Goal: Information Seeking & Learning: Learn about a topic

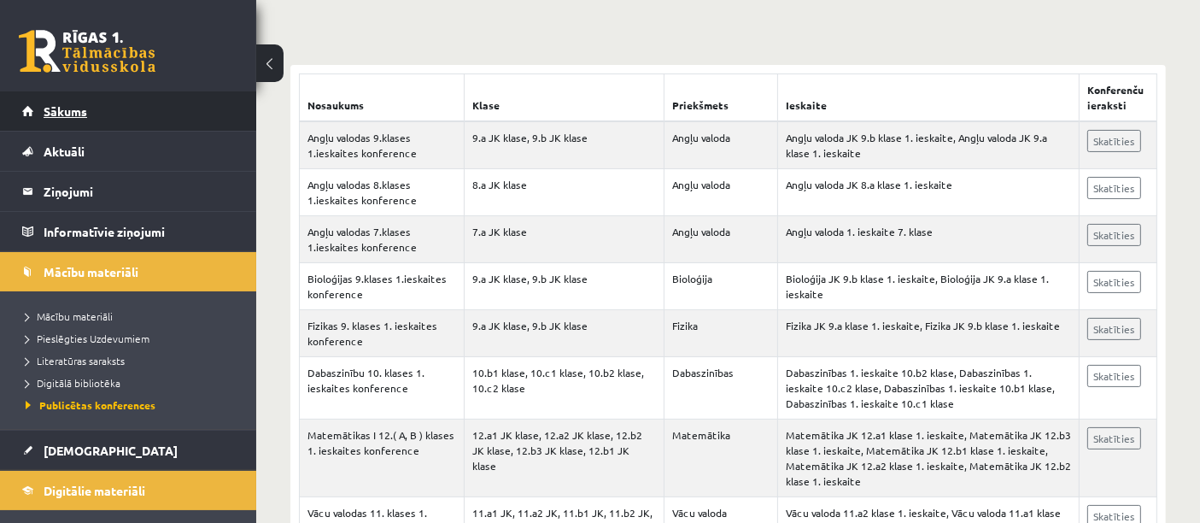
click at [82, 107] on span "Sākums" at bounding box center [66, 110] width 44 height 15
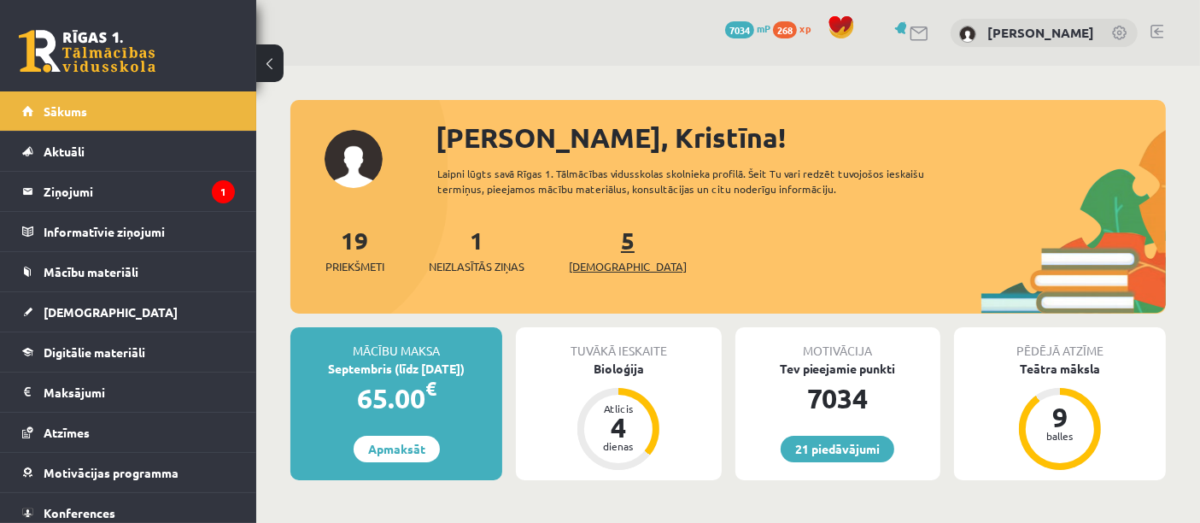
click at [613, 262] on span "[DEMOGRAPHIC_DATA]" at bounding box center [628, 266] width 118 height 17
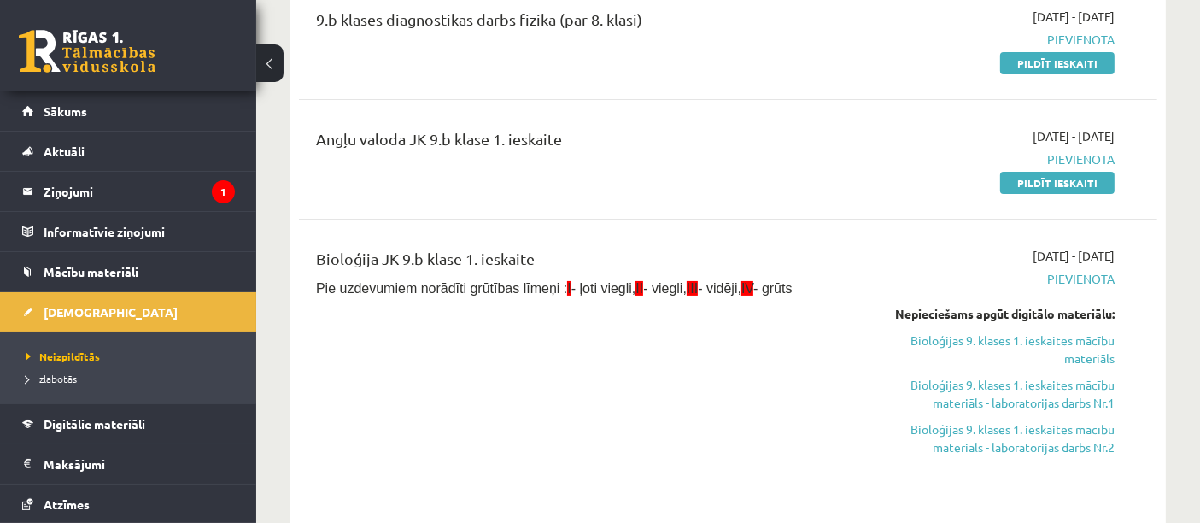
scroll to position [238, 0]
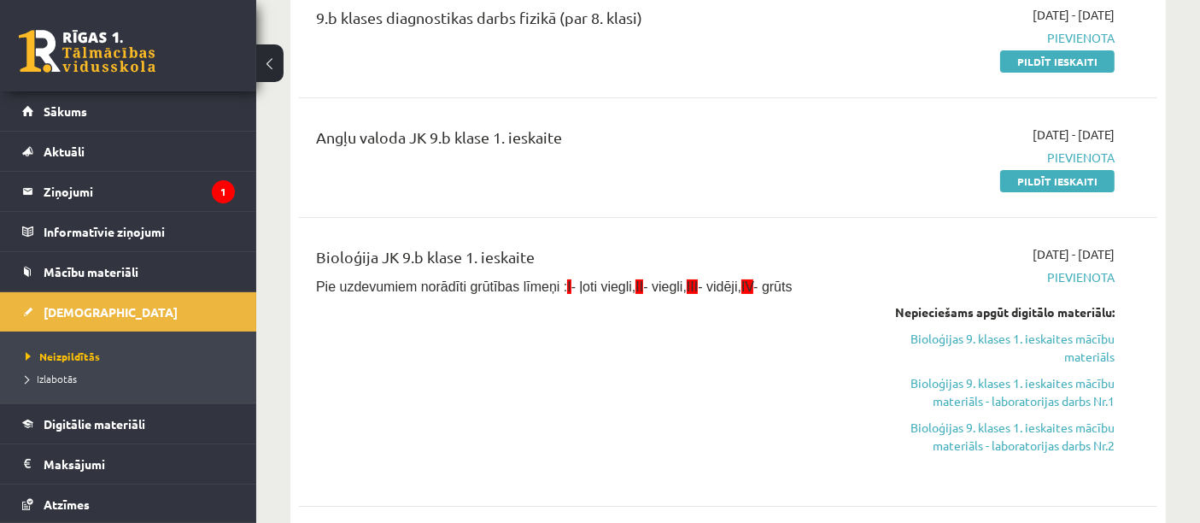
click at [1082, 349] on link "Bioloģijas 9. klases 1. ieskaites mācību materiāls" at bounding box center [989, 348] width 249 height 36
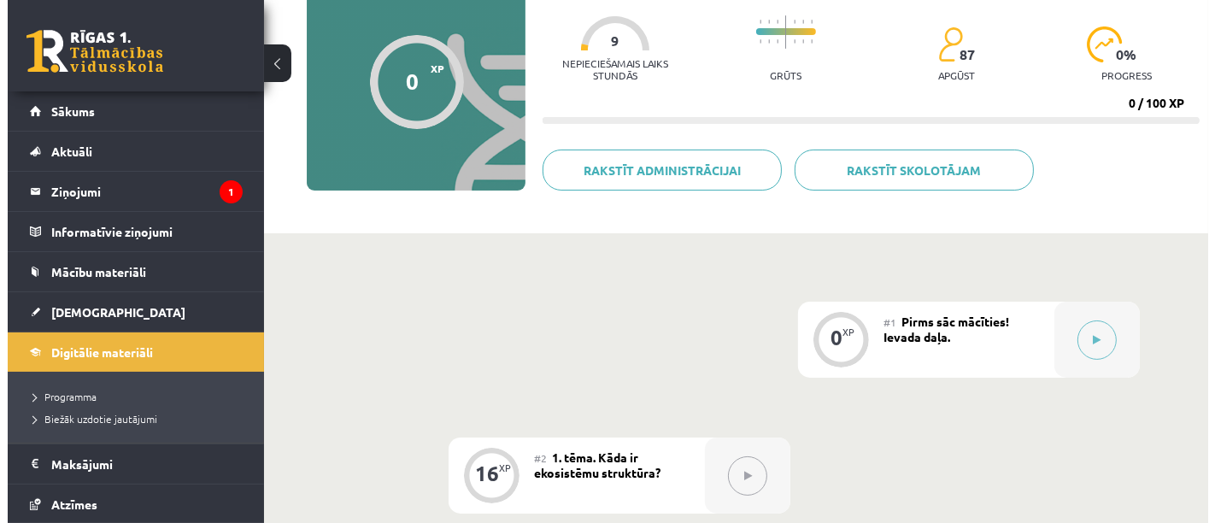
scroll to position [173, 0]
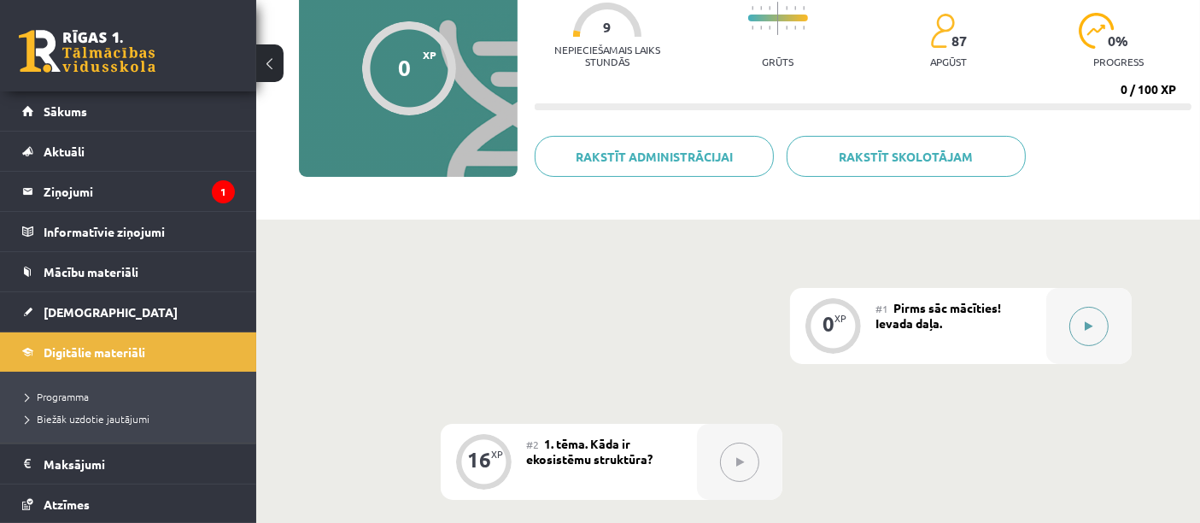
click at [1094, 322] on button at bounding box center [1089, 326] width 39 height 39
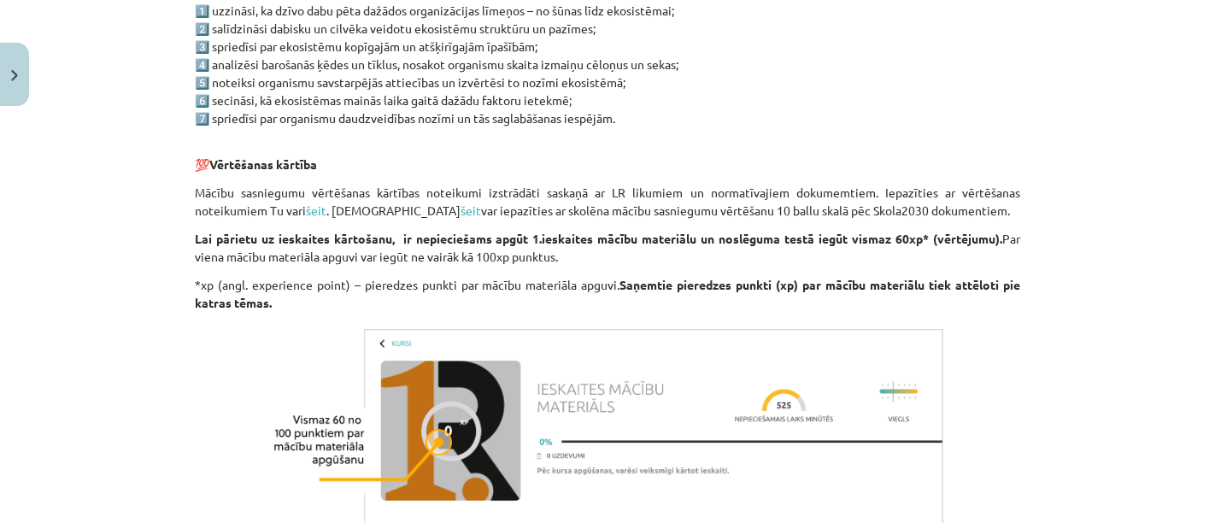
scroll to position [1126, 0]
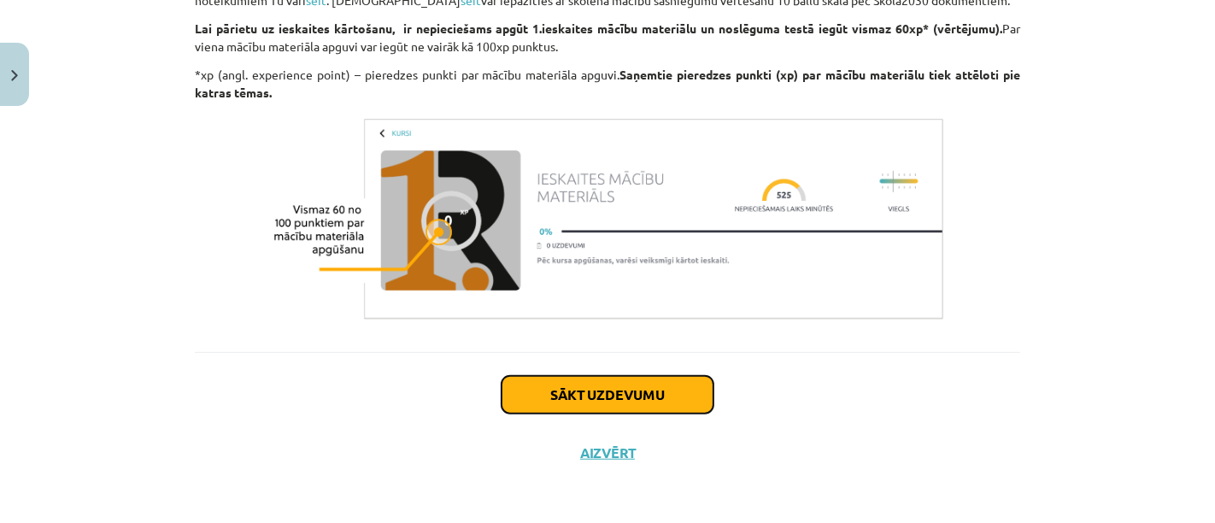
click at [590, 412] on button "Sākt uzdevumu" at bounding box center [608, 395] width 212 height 38
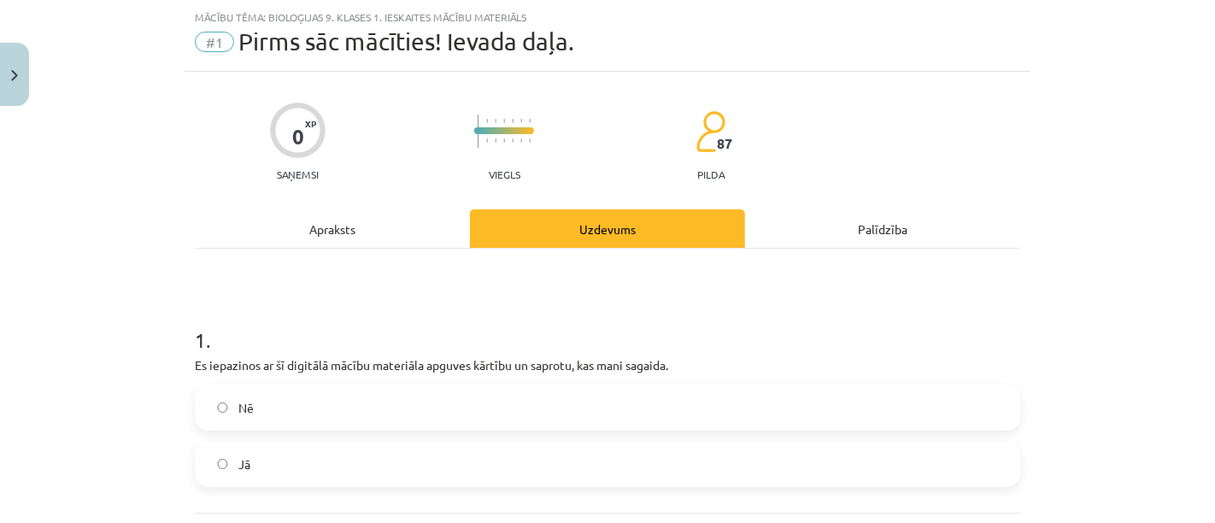
scroll to position [202, 0]
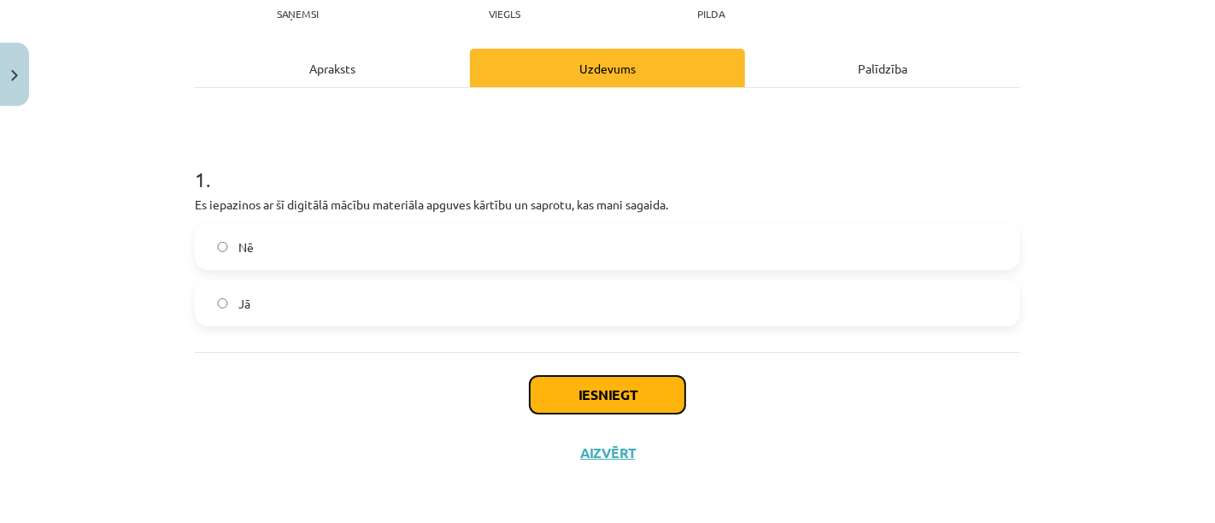
click at [642, 410] on button "Iesniegt" at bounding box center [607, 395] width 155 height 38
click at [636, 398] on button "Iesniegt" at bounding box center [607, 395] width 155 height 38
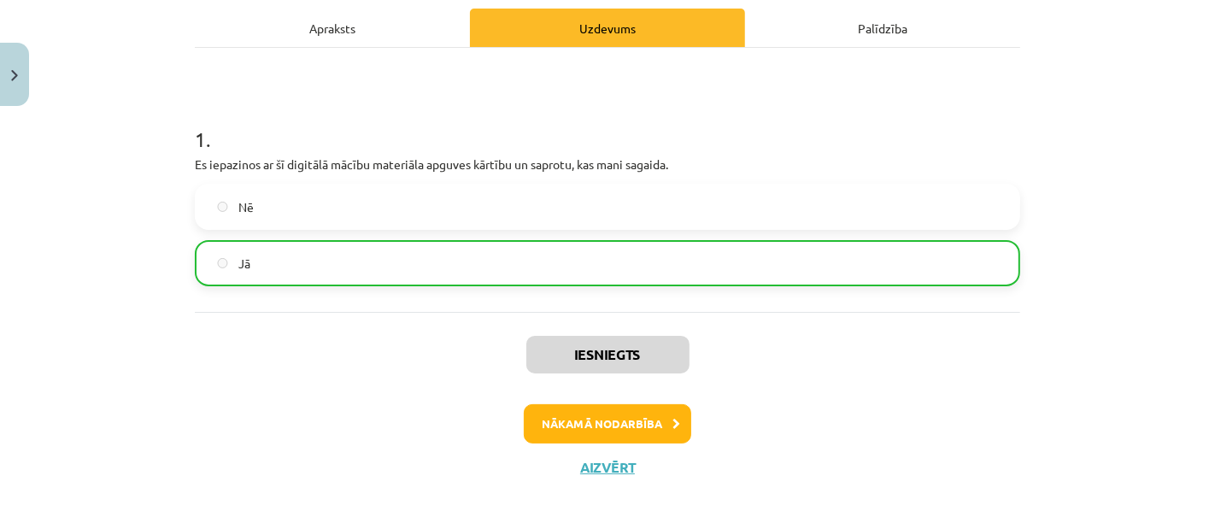
scroll to position [243, 0]
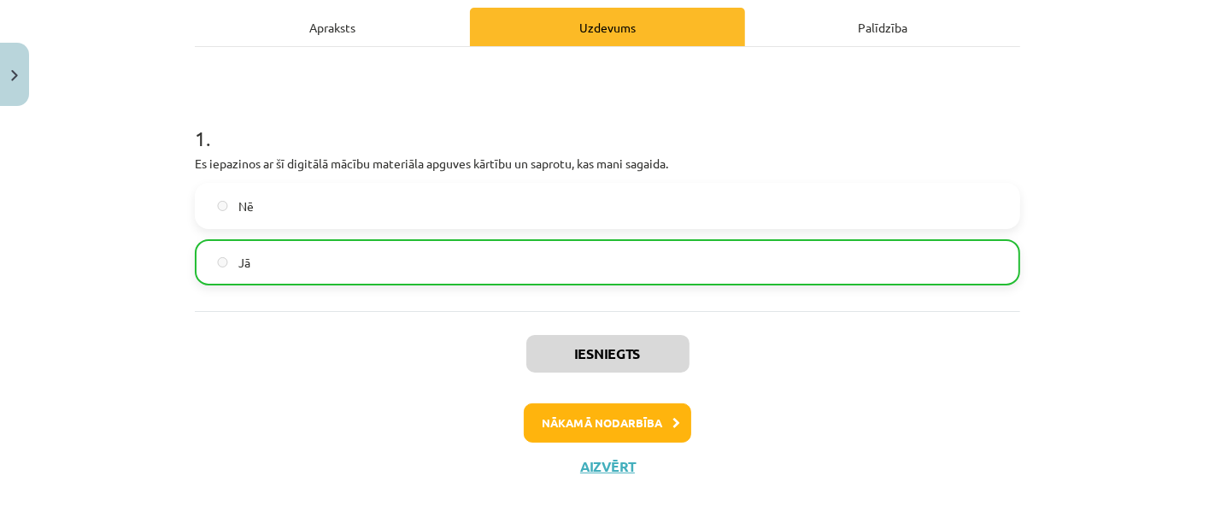
click at [649, 425] on button "Nākamā nodarbība" at bounding box center [607, 422] width 167 height 39
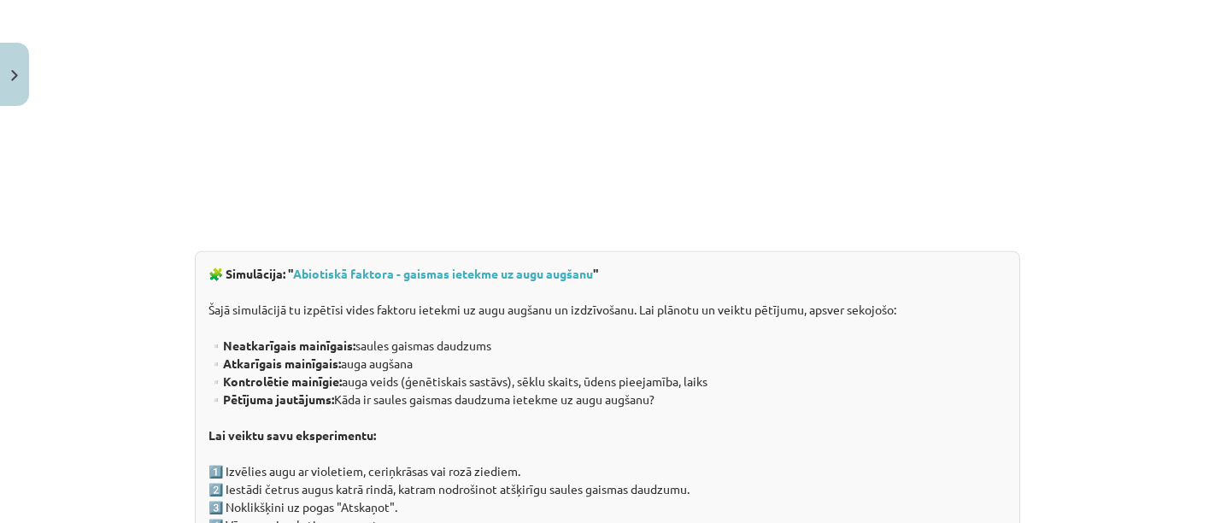
scroll to position [940, 0]
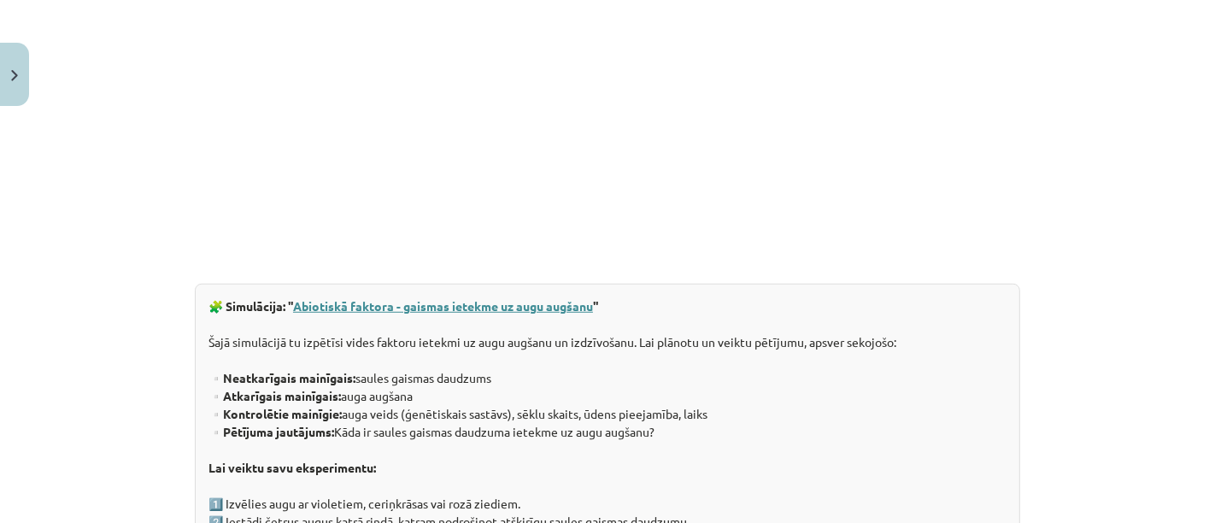
click at [355, 305] on link "Abiotiskā faktora - gaismas ietekme uz augu augšanu" at bounding box center [443, 305] width 300 height 15
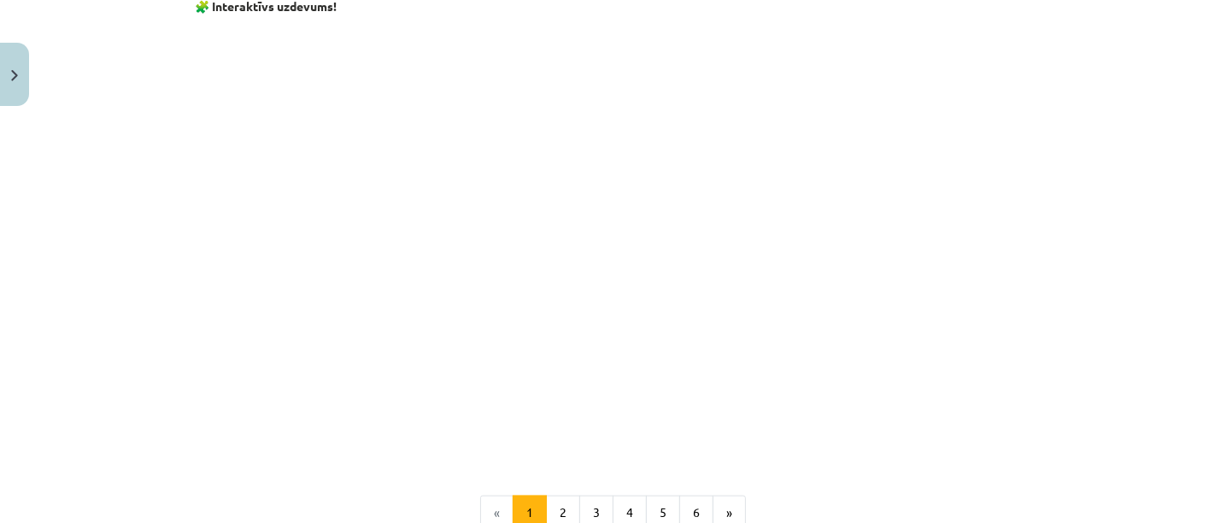
scroll to position [1636, 0]
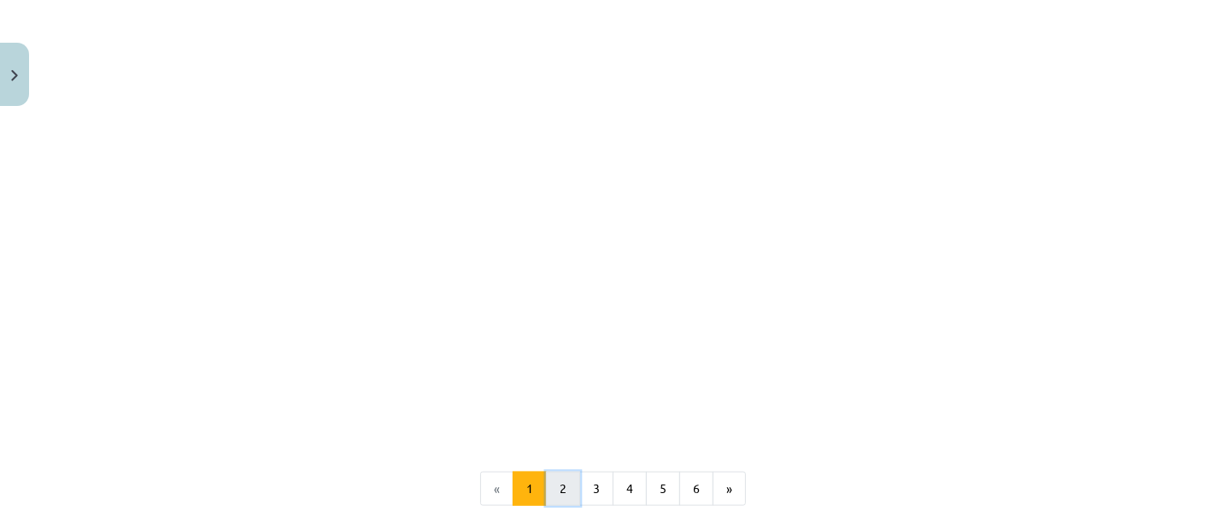
click at [561, 490] on button "2" at bounding box center [563, 489] width 34 height 34
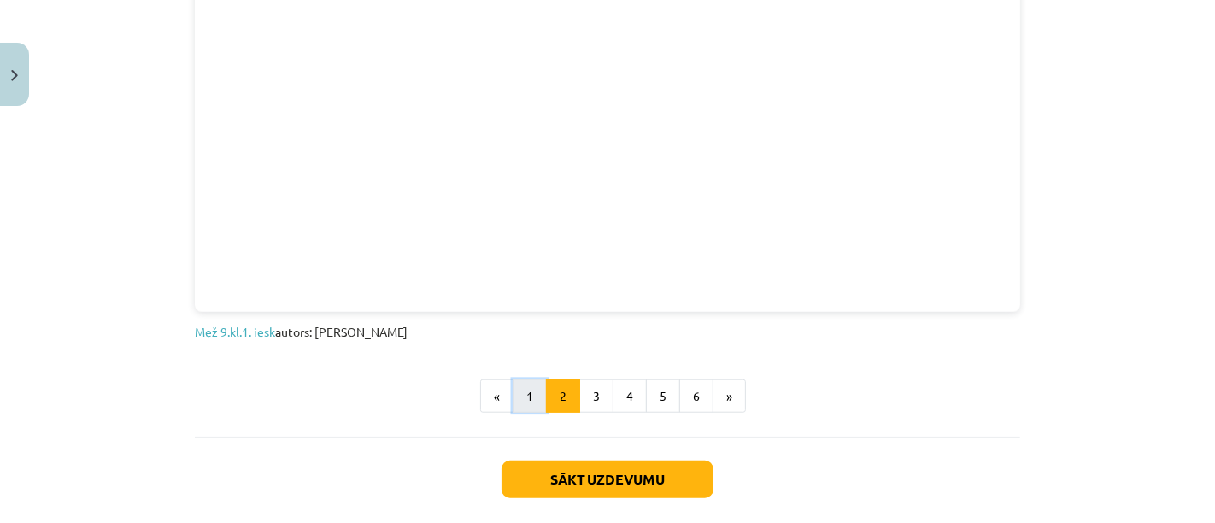
click at [524, 392] on button "1" at bounding box center [530, 396] width 34 height 34
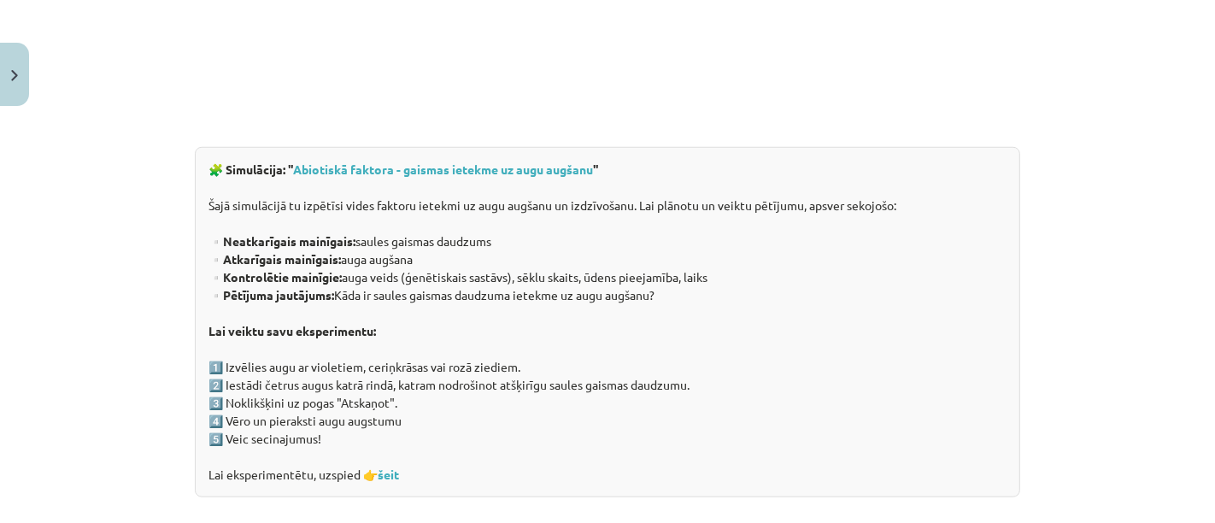
scroll to position [1082, 0]
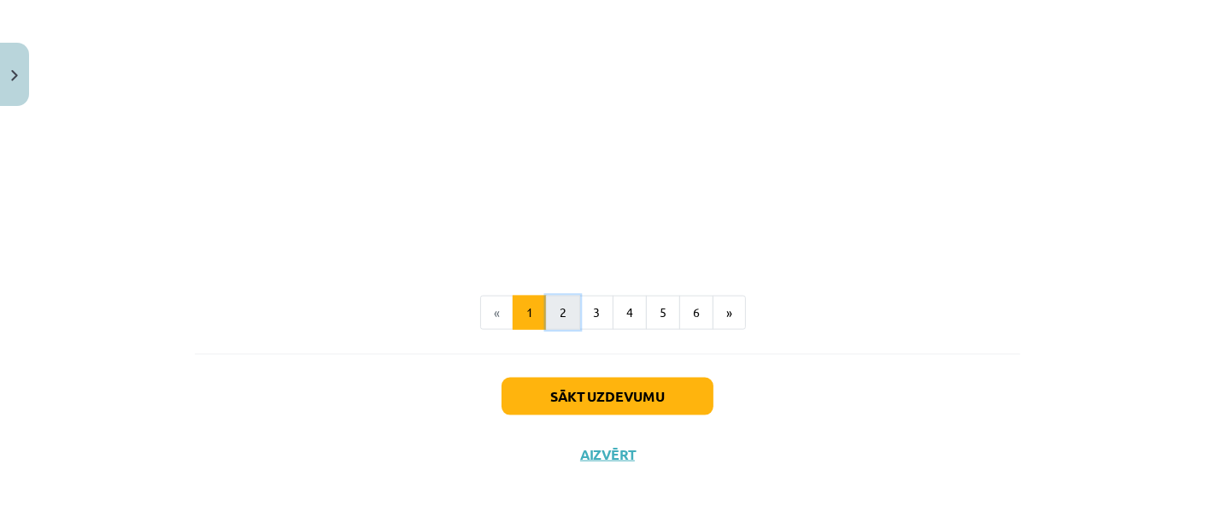
click at [556, 309] on button "2" at bounding box center [563, 313] width 34 height 34
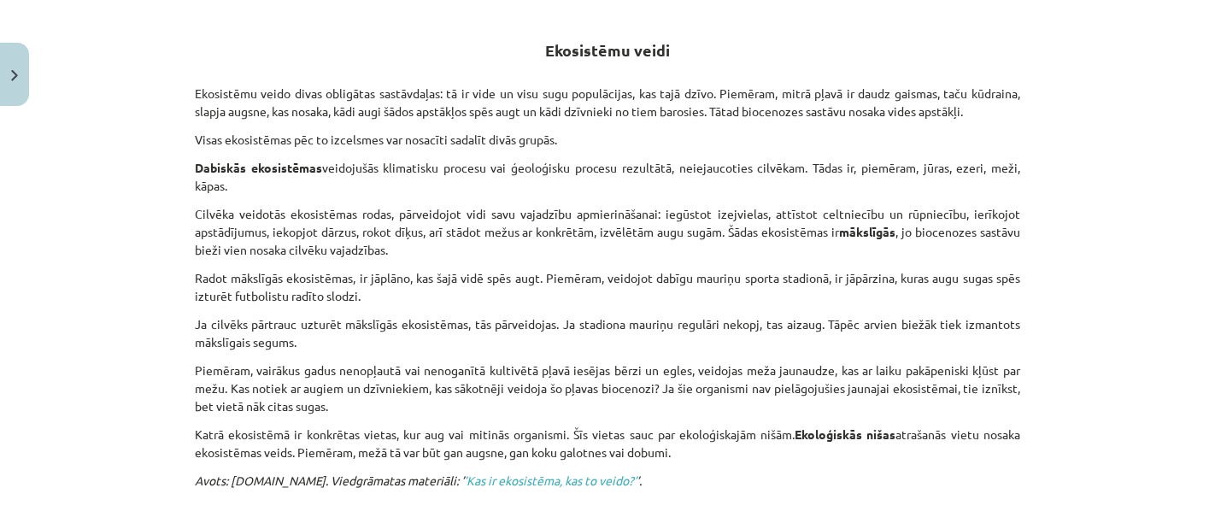
click at [1047, 397] on div "Mācību tēma: Bioloģijas 9. klases 1. ieskaites mācību materiāls #2 1. tēma. Kād…" at bounding box center [607, 261] width 1215 height 523
